Goal: Information Seeking & Learning: Find contact information

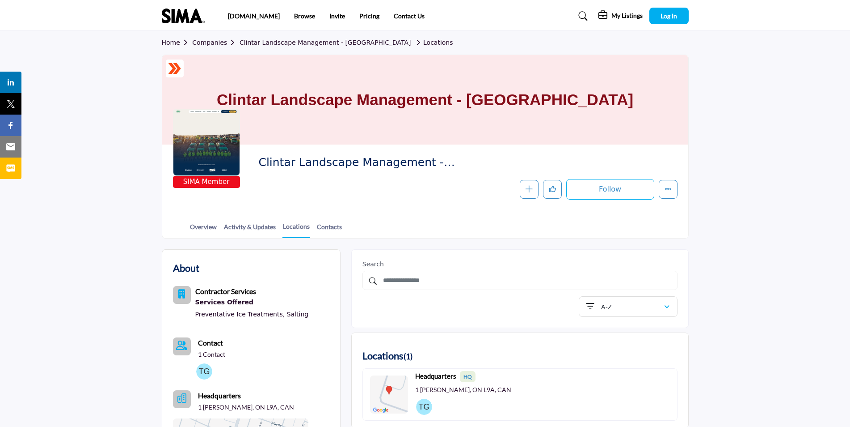
click at [208, 163] on div at bounding box center [206, 142] width 67 height 67
click at [209, 180] on span "SIMA Member" at bounding box center [206, 182] width 63 height 10
drag, startPoint x: 293, startPoint y: 0, endPoint x: 79, endPoint y: 196, distance: 289.9
click at [79, 196] on section "Home Companies Clintar Landscape Management - Hamilton Locations ASM Staff Cert…" at bounding box center [425, 134] width 850 height 207
click at [257, 227] on link "Activity & Updates" at bounding box center [250, 230] width 53 height 16
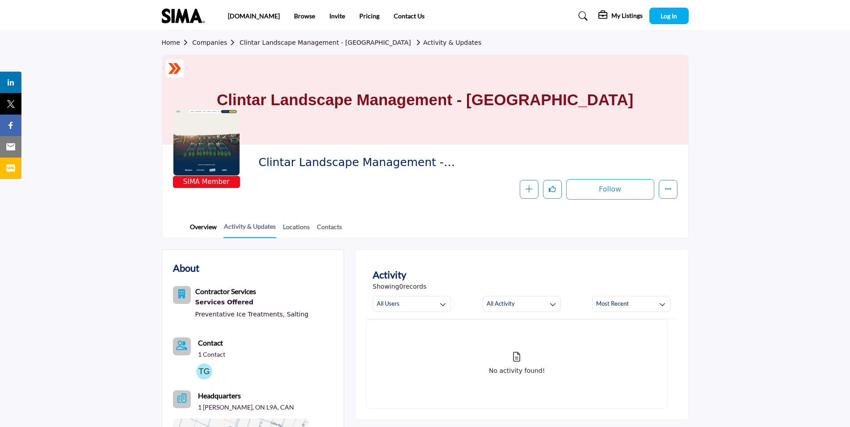
click at [197, 231] on link "Overview" at bounding box center [204, 230] width 28 height 16
click at [199, 227] on link "Overview" at bounding box center [204, 230] width 28 height 16
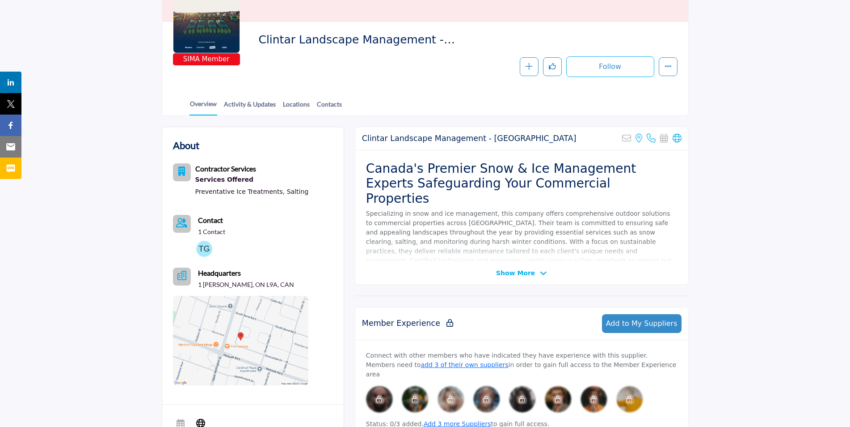
scroll to position [134, 0]
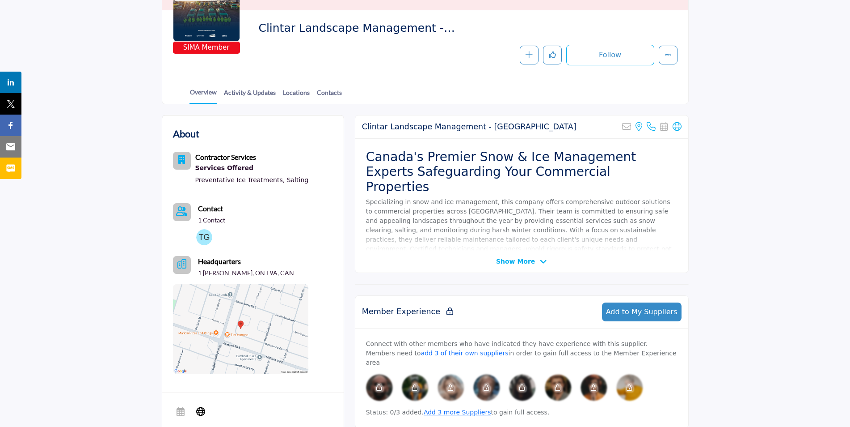
click at [533, 261] on span "Show More" at bounding box center [515, 261] width 39 height 9
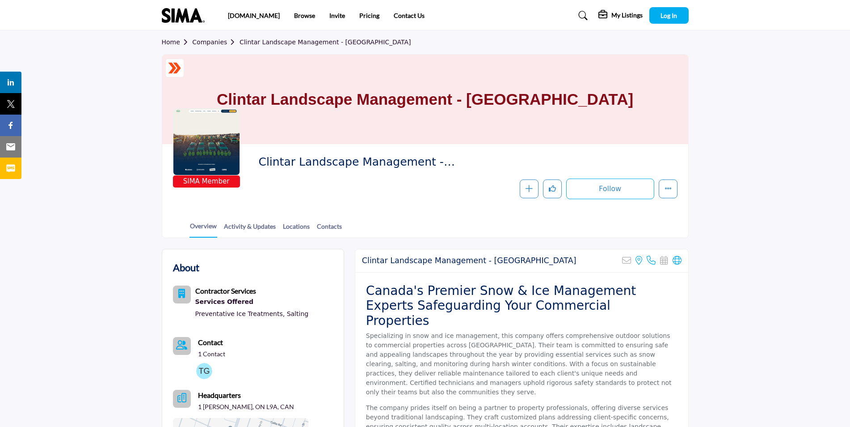
scroll to position [0, 0]
click at [531, 186] on icon "button" at bounding box center [529, 188] width 7 height 7
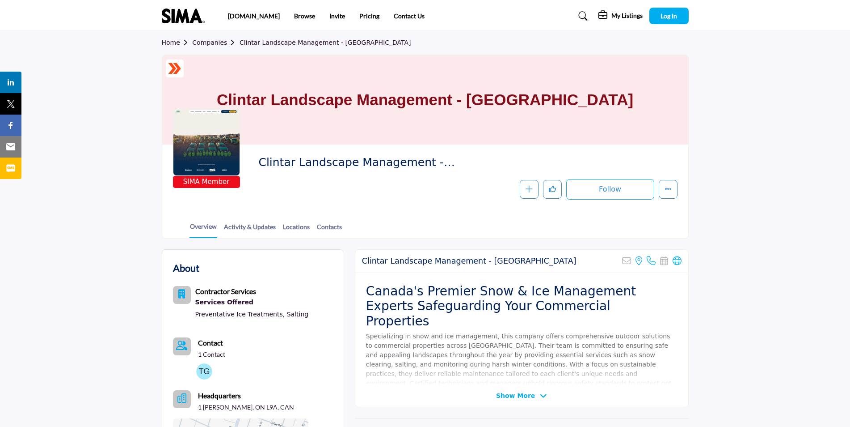
click at [624, 14] on h5 "My Listings" at bounding box center [627, 16] width 31 height 8
click at [666, 16] on span "Log In" at bounding box center [669, 16] width 17 height 8
click at [336, 231] on link "Contacts" at bounding box center [330, 230] width 26 height 16
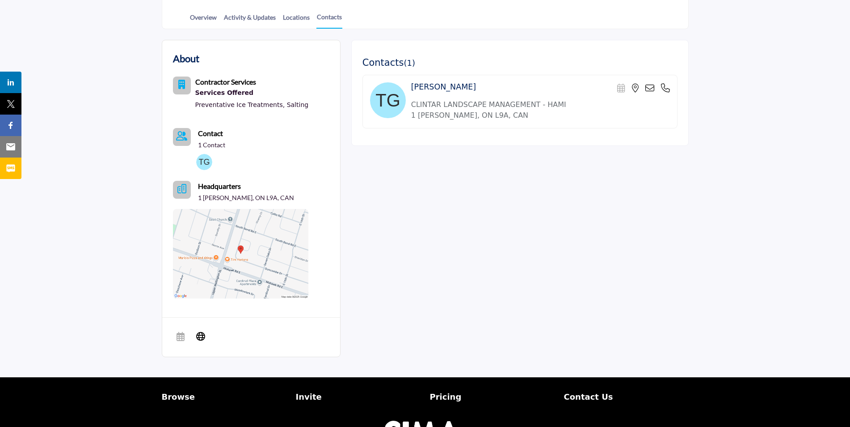
scroll to position [224, 0]
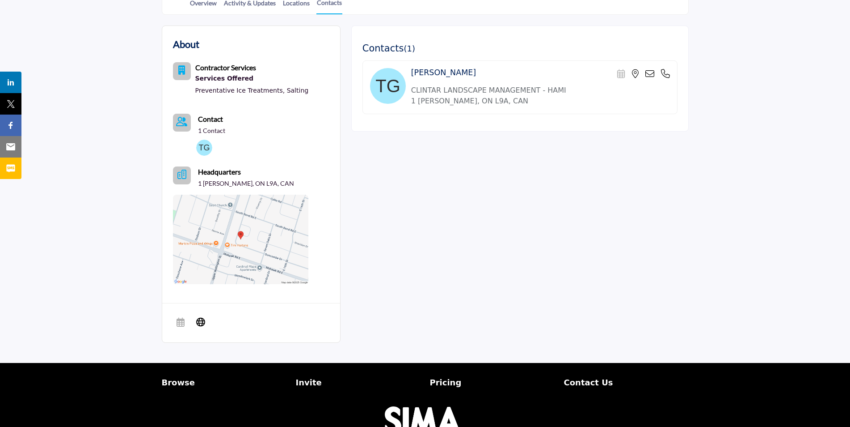
click at [382, 86] on img at bounding box center [388, 86] width 36 height 36
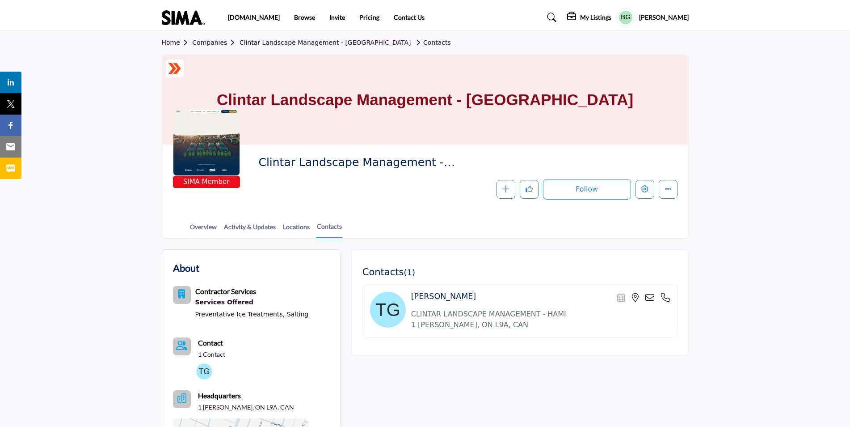
click at [604, 21] on h5 "My Listings" at bounding box center [595, 17] width 31 height 8
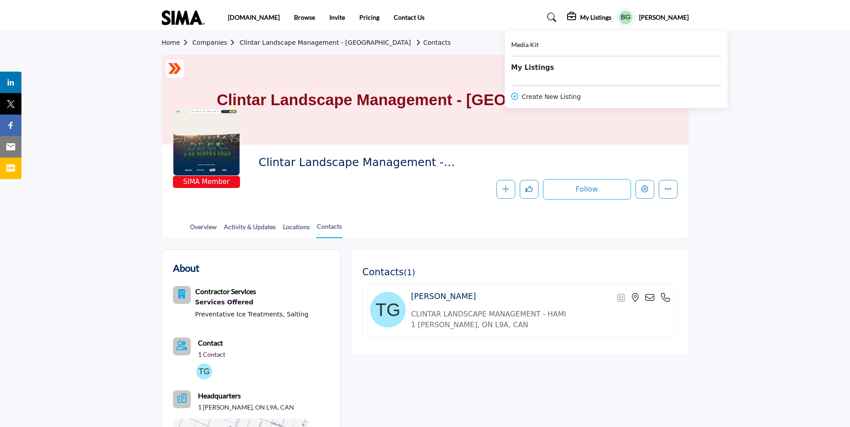
click at [517, 17] on div "My Listings Media Kit" at bounding box center [583, 18] width 209 height 20
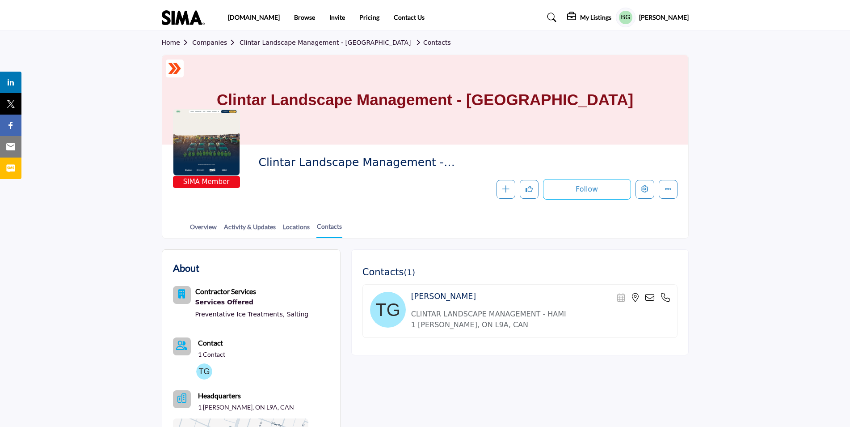
click at [190, 20] on img at bounding box center [185, 17] width 47 height 15
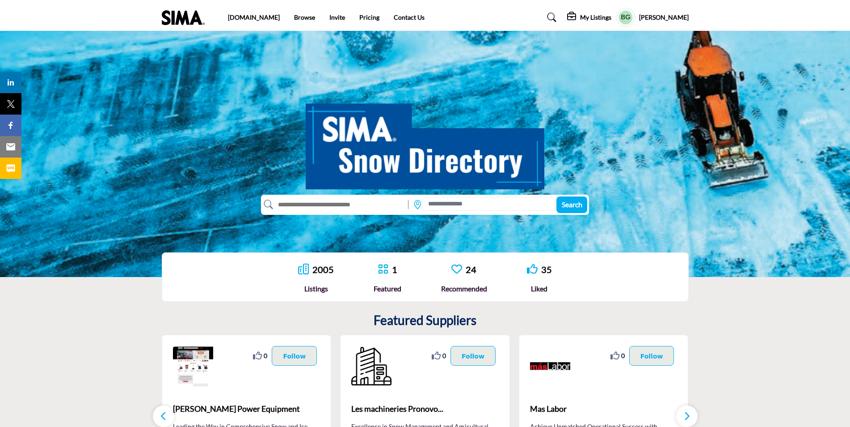
click at [355, 205] on input "text" at bounding box center [338, 204] width 131 height 14
click at [513, 207] on input at bounding box center [489, 204] width 132 height 14
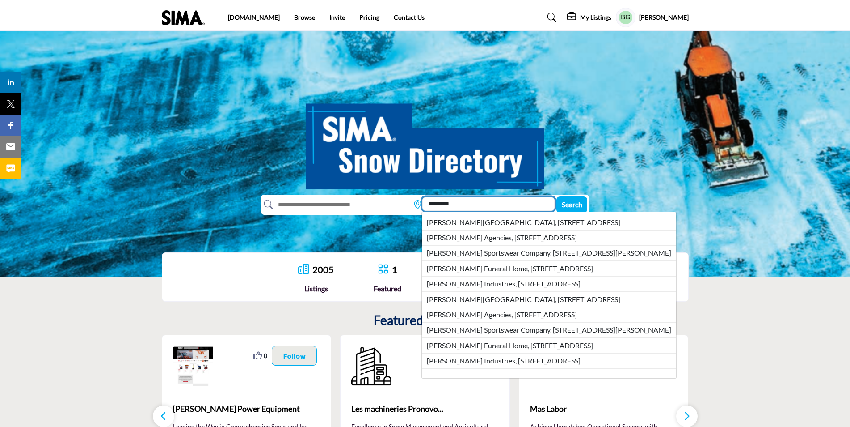
type input "********"
click at [371, 207] on input "text" at bounding box center [338, 204] width 131 height 14
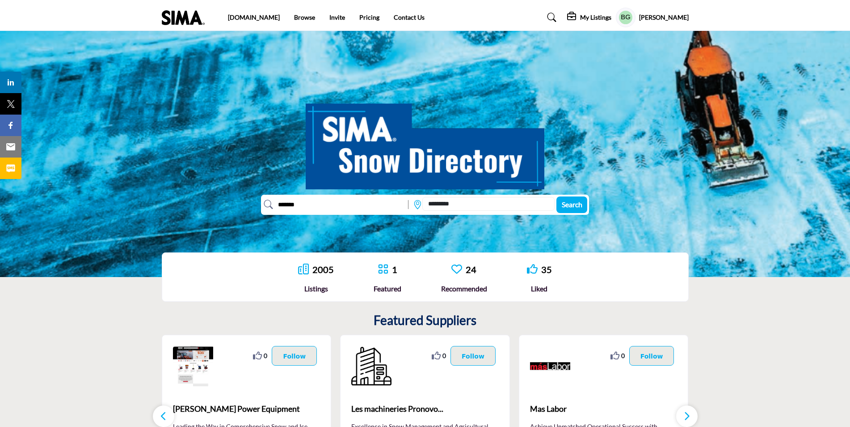
type input "*******"
click at [557, 196] on button "Search" at bounding box center [572, 204] width 31 height 17
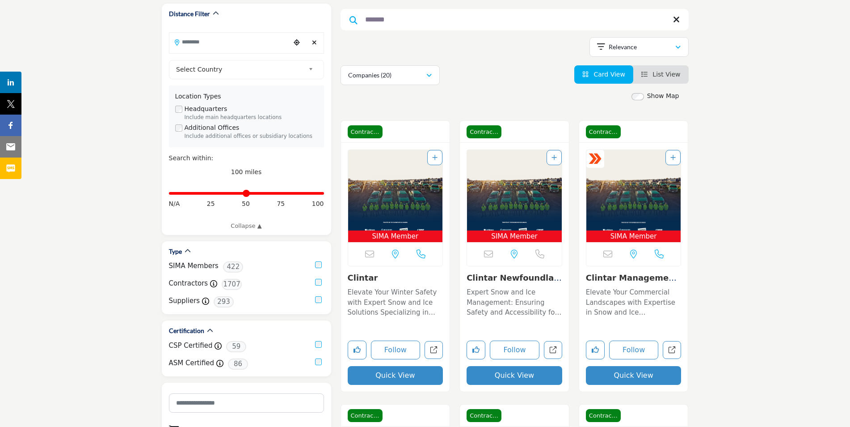
scroll to position [45, 0]
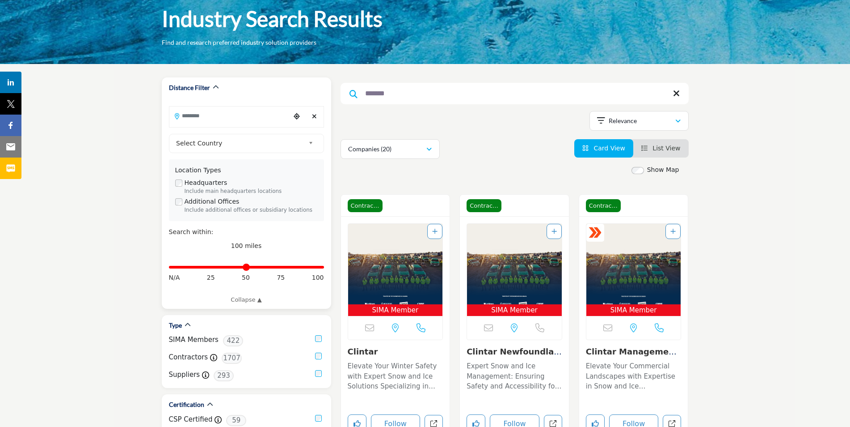
click at [206, 116] on input "Search Location" at bounding box center [229, 115] width 121 height 17
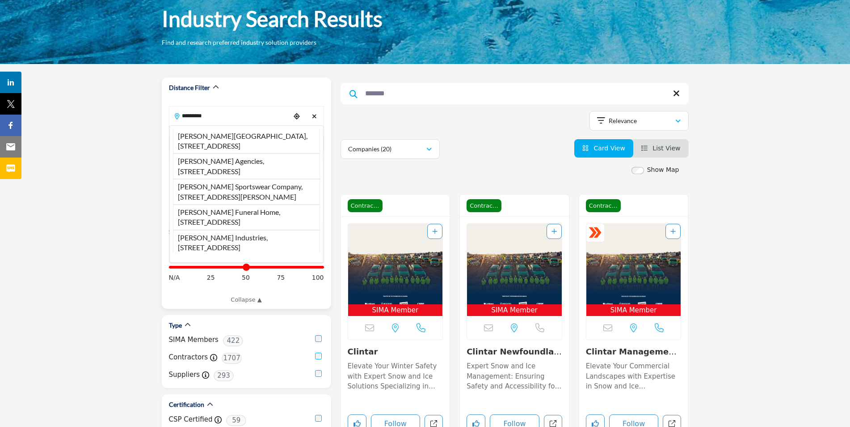
type input "********"
click at [431, 261] on img "Open Listing in new tab" at bounding box center [395, 264] width 95 height 80
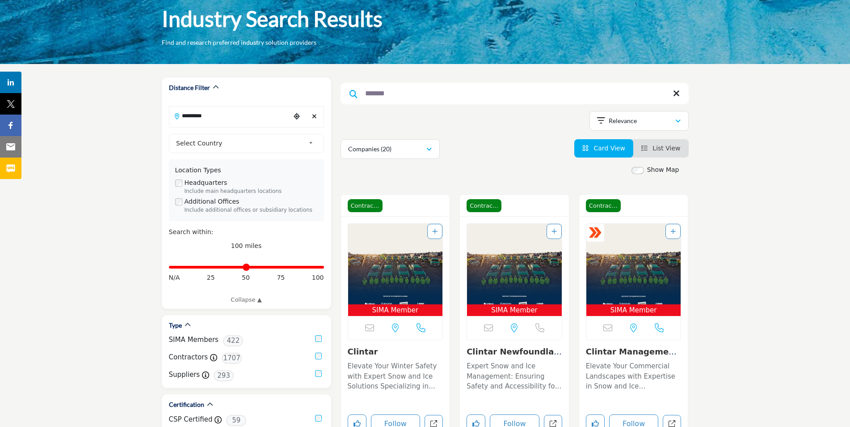
drag, startPoint x: 397, startPoint y: 312, endPoint x: 397, endPoint y: 220, distance: 92.6
click at [397, 313] on span "SIMA Member" at bounding box center [395, 310] width 91 height 10
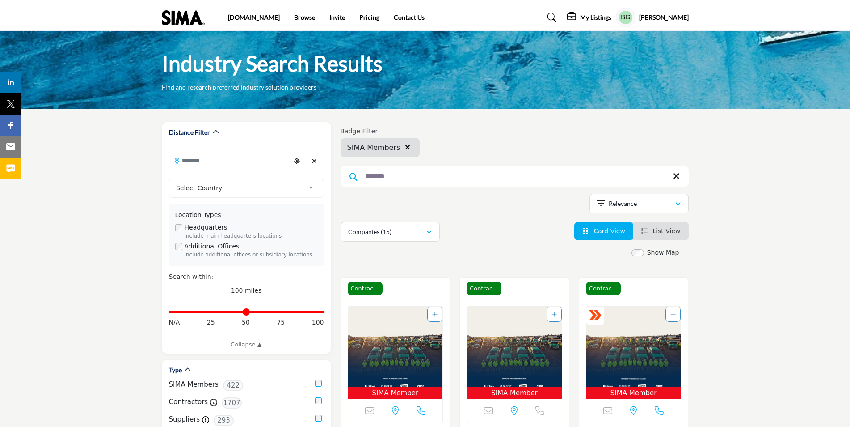
click at [664, 231] on span "List View" at bounding box center [667, 230] width 28 height 7
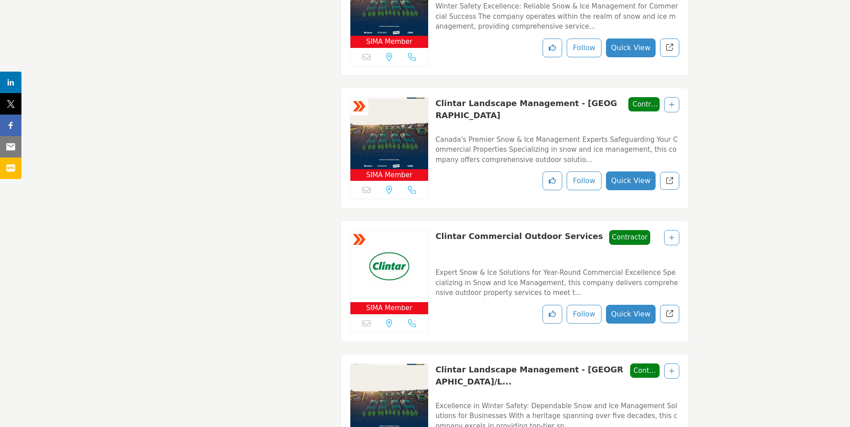
scroll to position [1520, 0]
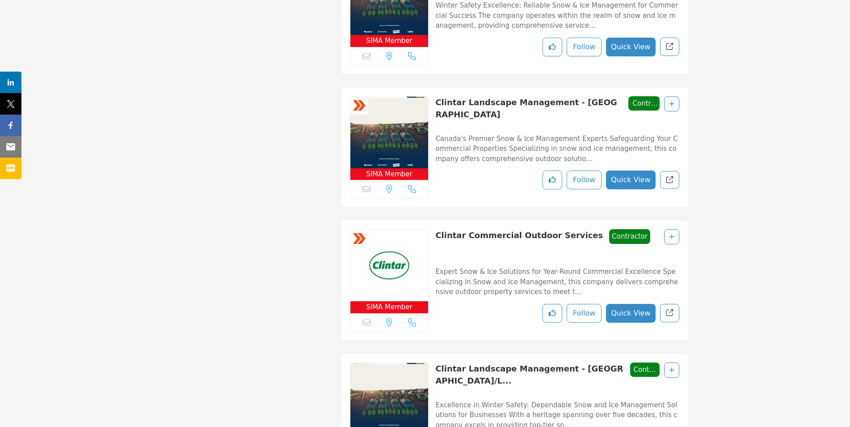
click at [668, 100] on div at bounding box center [671, 103] width 15 height 15
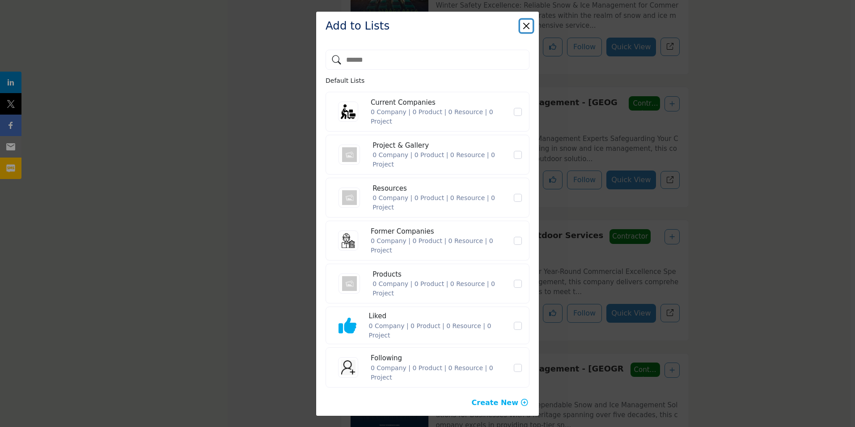
click at [529, 24] on button "Close" at bounding box center [526, 26] width 13 height 13
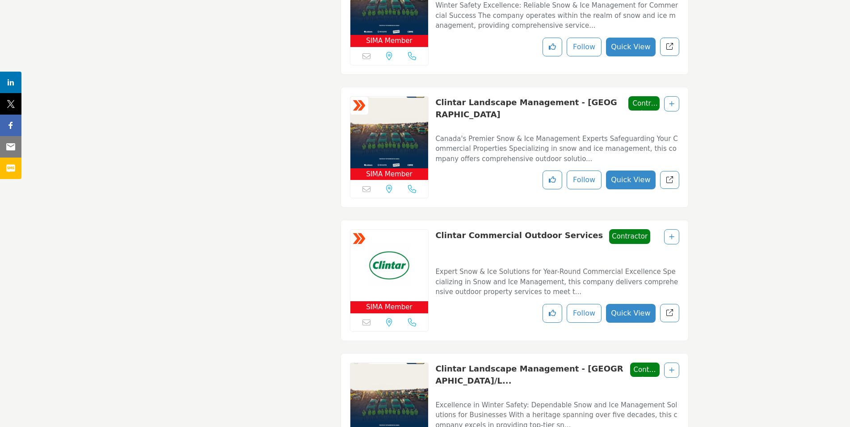
click at [474, 134] on p "Canada's Premier Snow & Ice Management Experts Safeguarding Your Commercial Pro…" at bounding box center [557, 149] width 244 height 30
